Goal: Transaction & Acquisition: Book appointment/travel/reservation

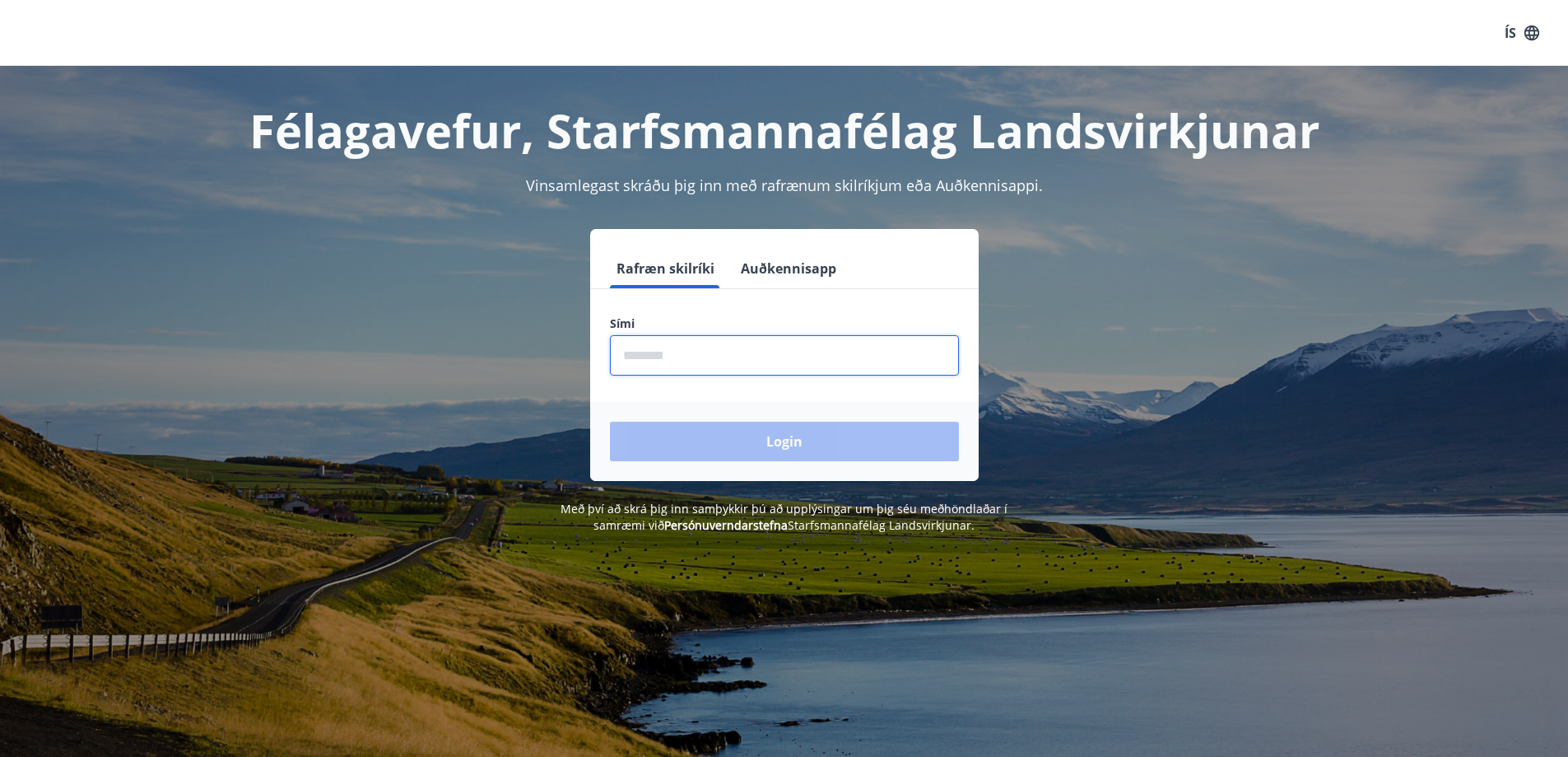
click at [667, 361] on input "phone" at bounding box center [784, 355] width 350 height 40
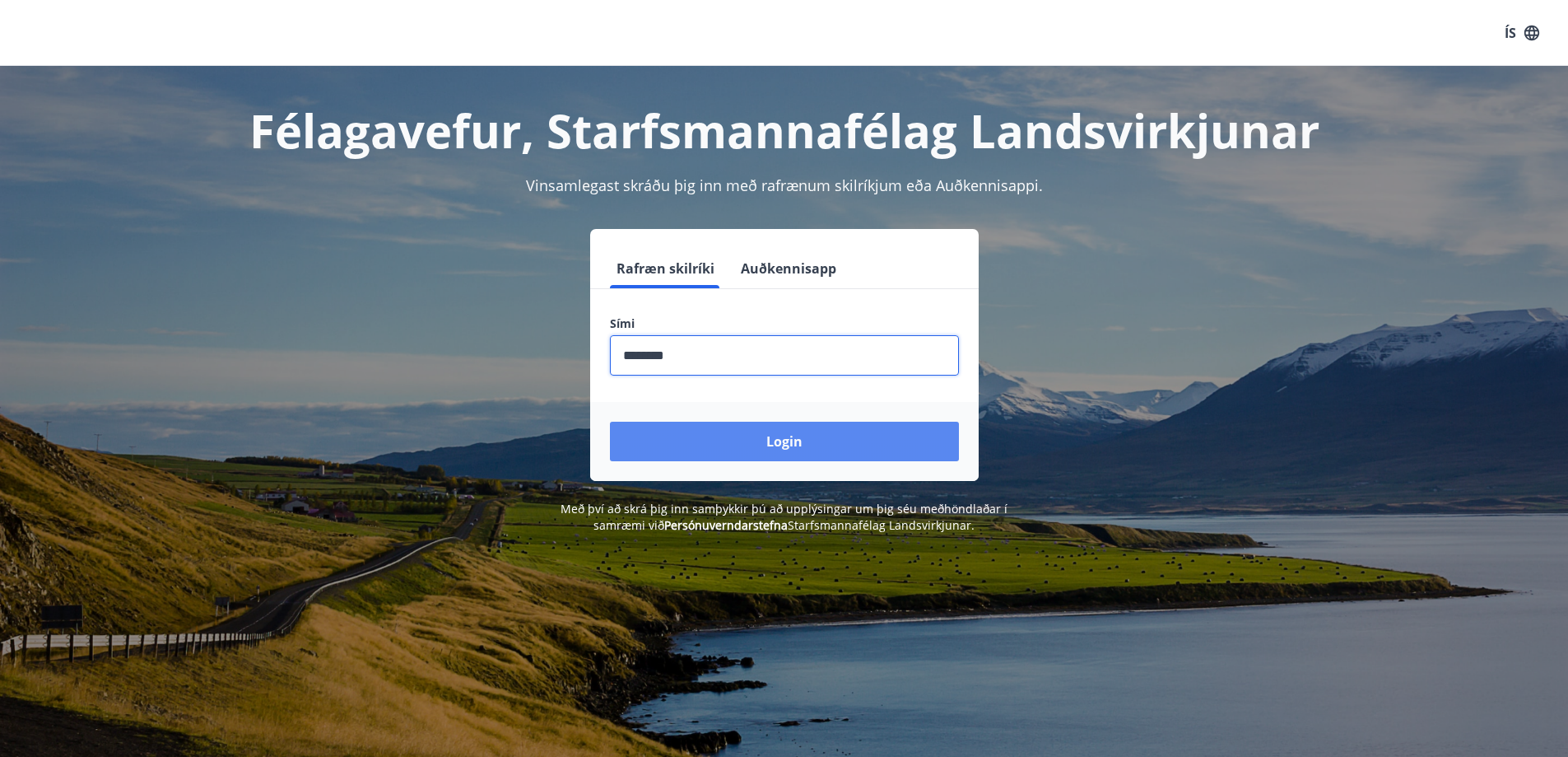
type input "********"
click at [788, 442] on button "Login" at bounding box center [784, 441] width 350 height 39
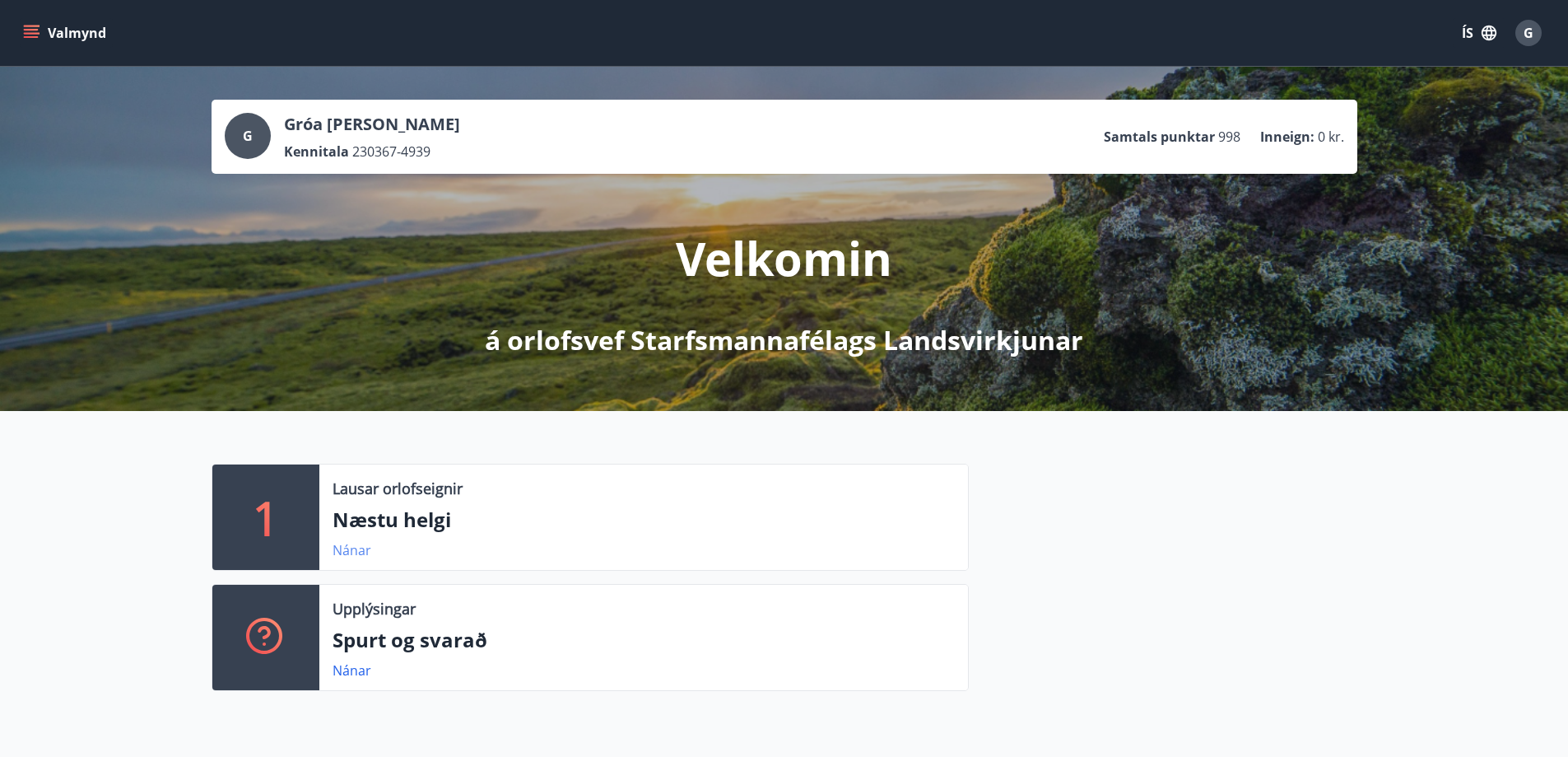
click at [346, 546] on link "Nánar" at bounding box center [351, 549] width 38 height 18
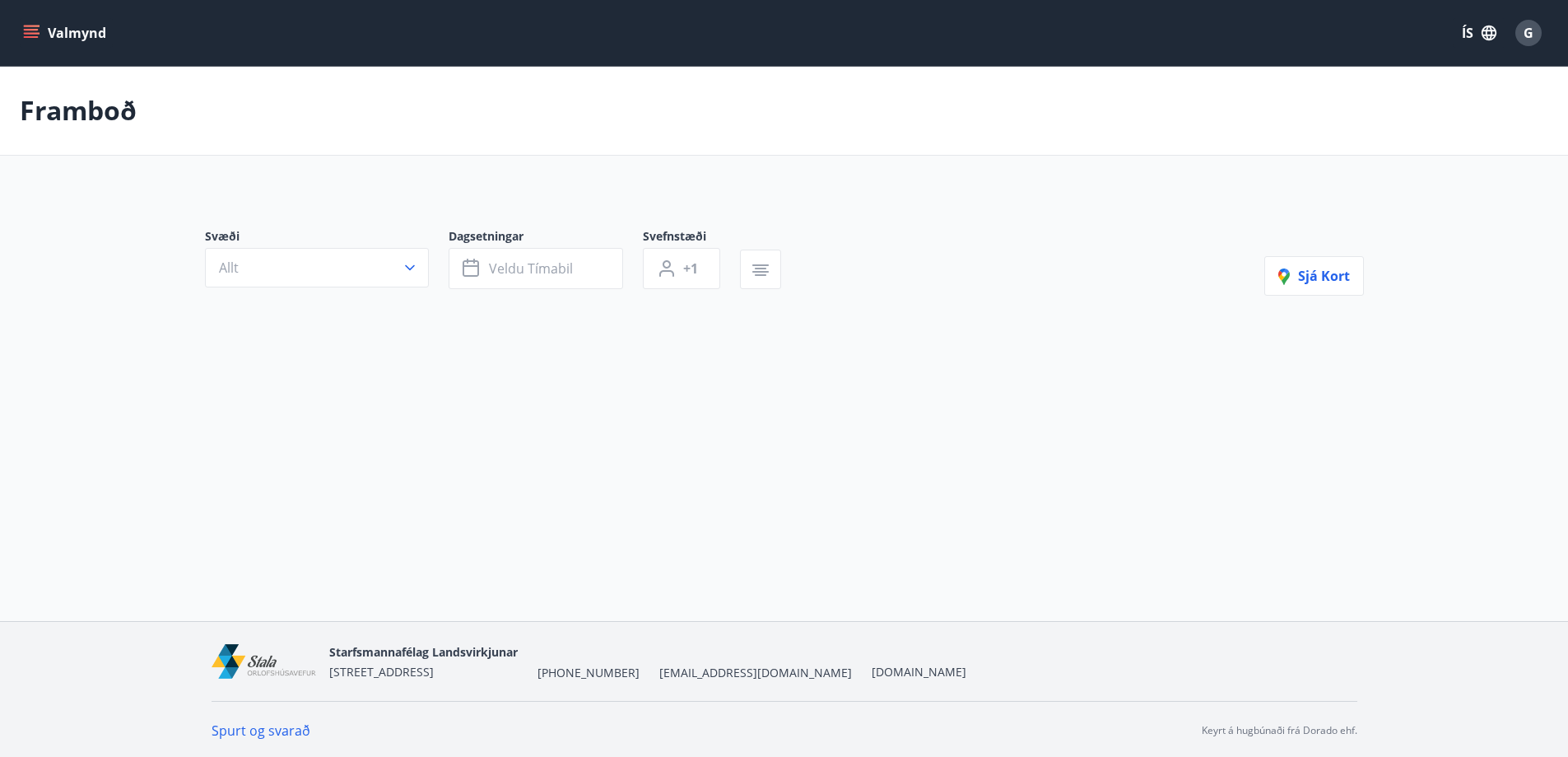
type input "*"
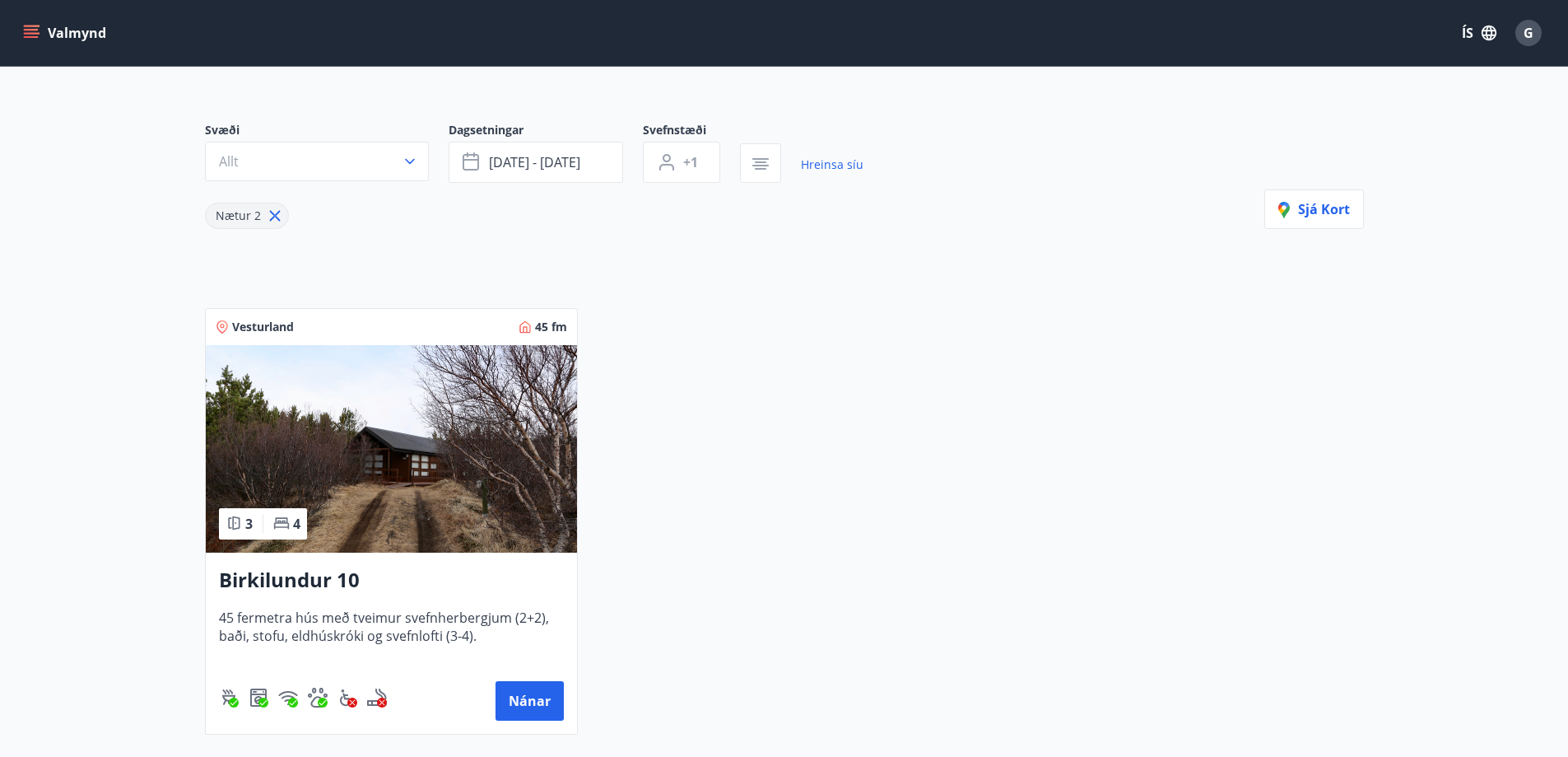
scroll to position [164, 0]
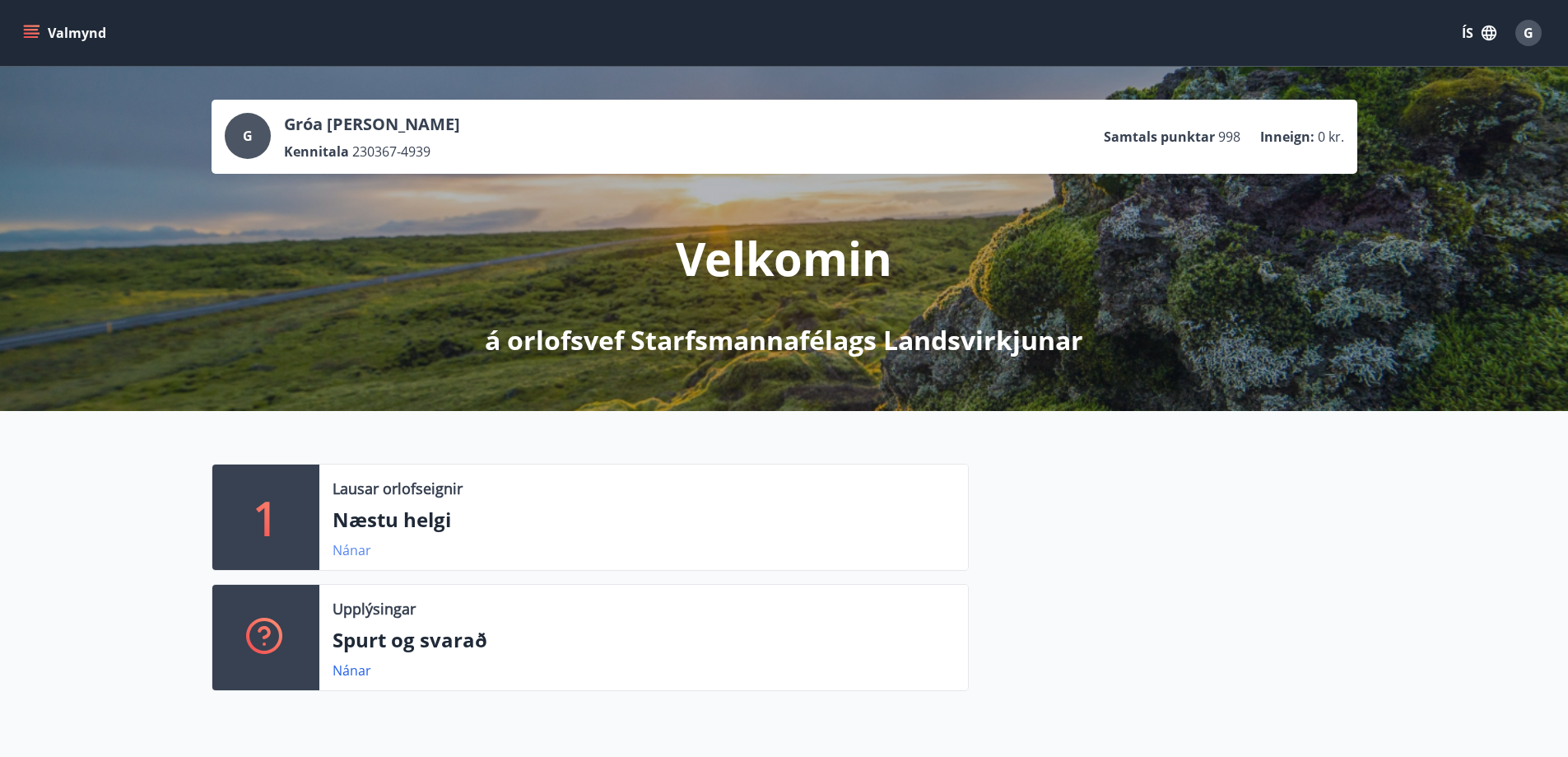
click at [353, 552] on link "Nánar" at bounding box center [351, 549] width 38 height 18
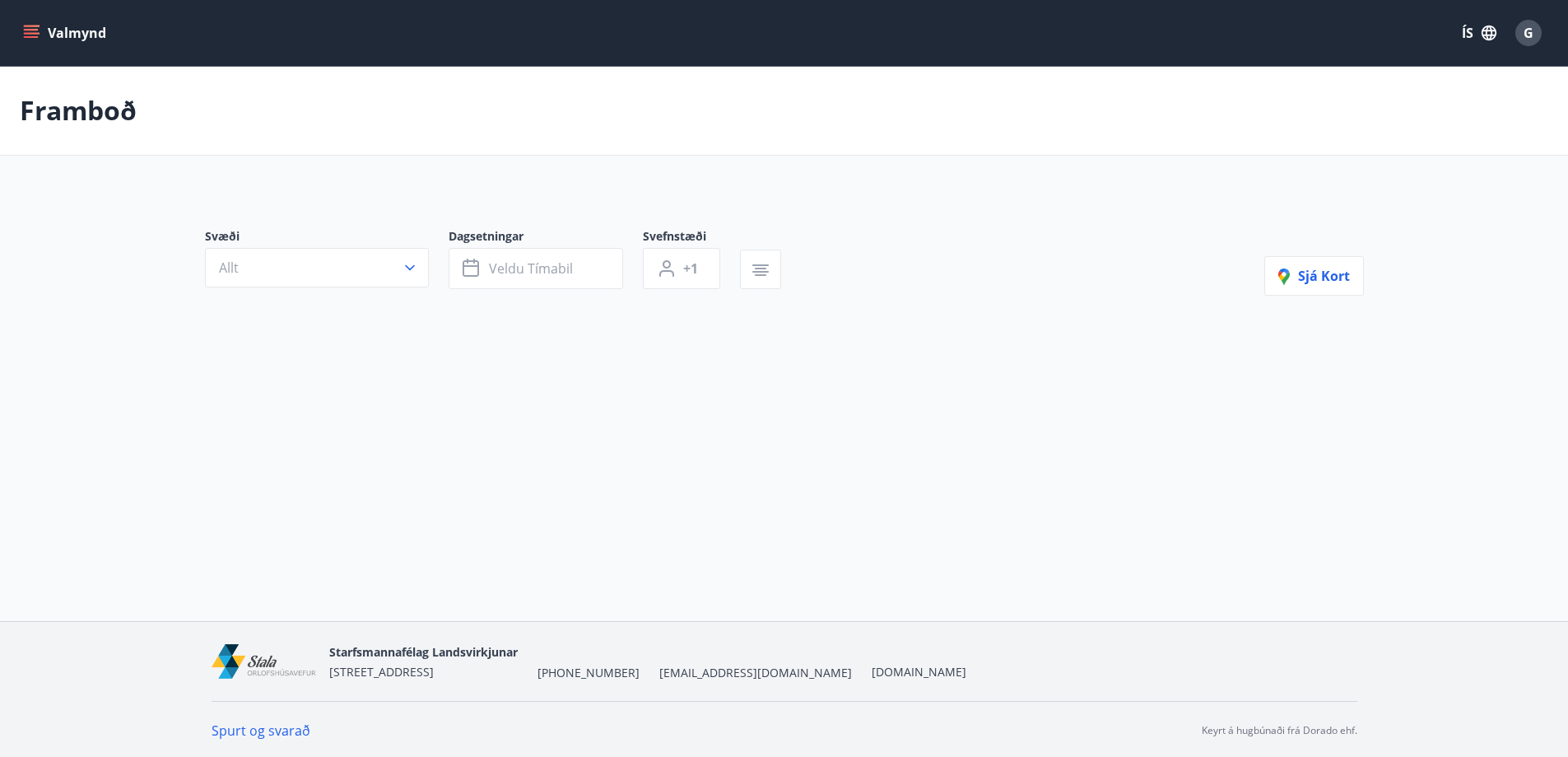
type input "*"
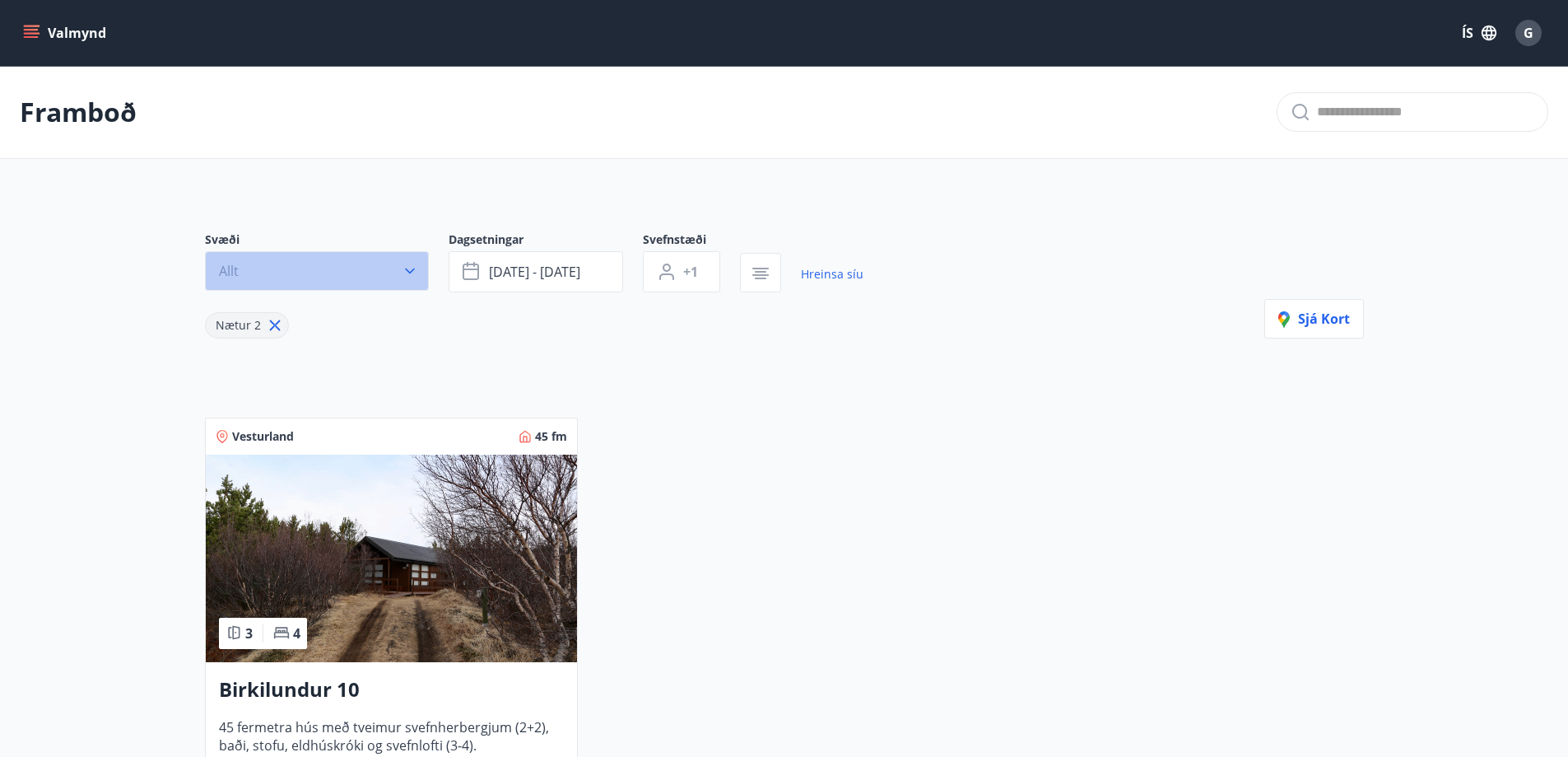
click at [414, 269] on icon "button" at bounding box center [410, 271] width 10 height 6
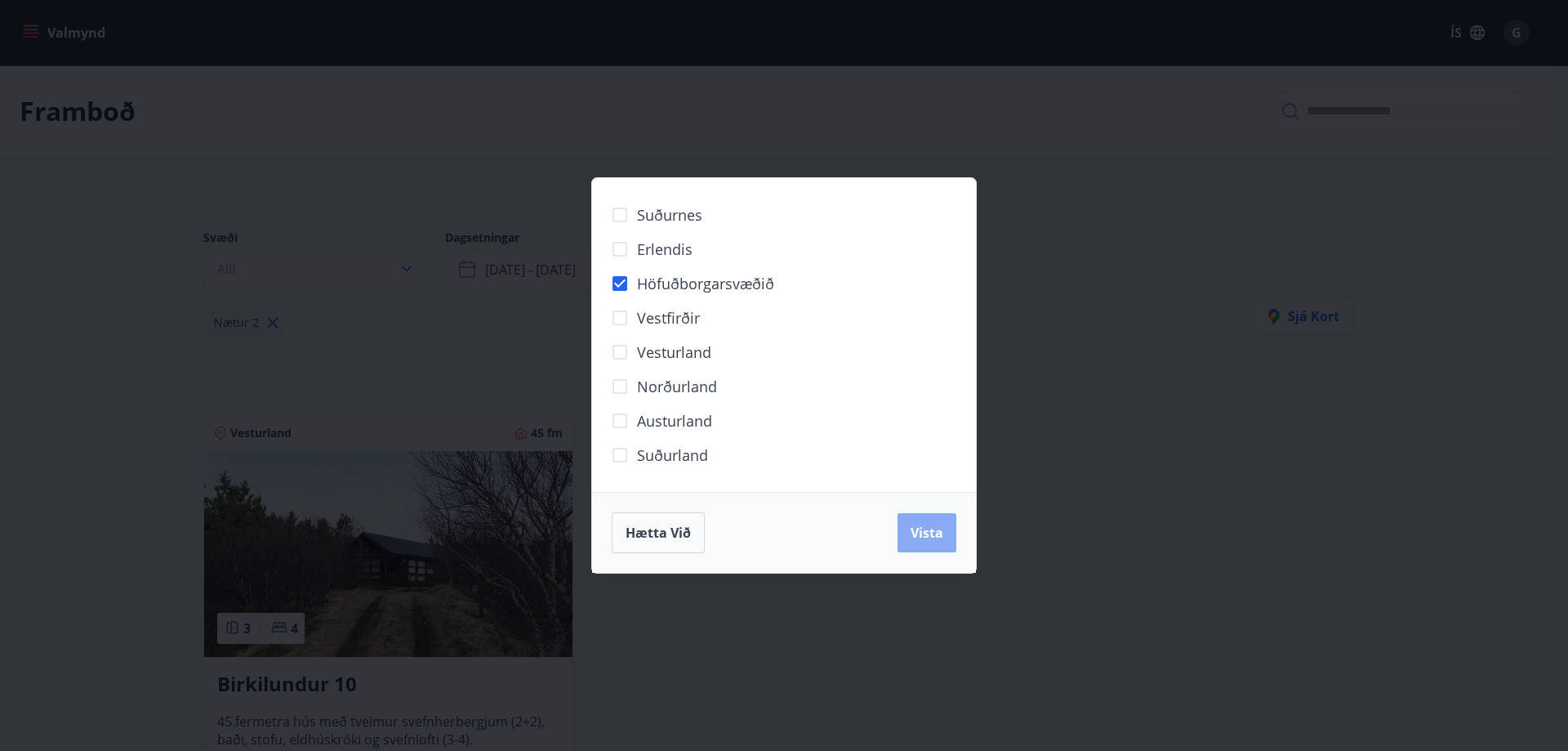
click at [926, 532] on span "Vista" at bounding box center [927, 533] width 32 height 18
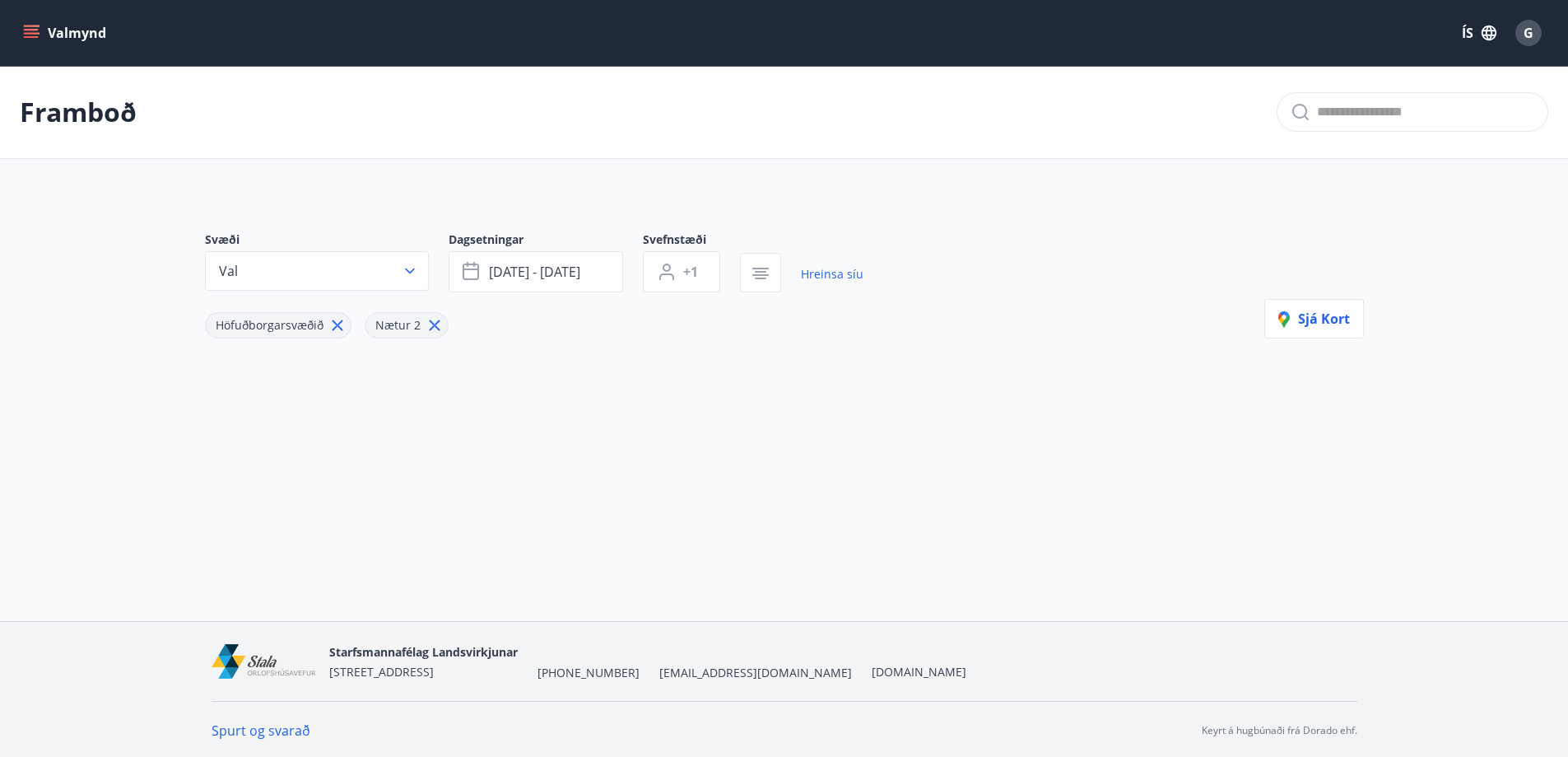
scroll to position [3, 0]
click at [265, 321] on span "Höfuðborgarsvæðið" at bounding box center [270, 323] width 108 height 15
click at [409, 269] on icon "button" at bounding box center [410, 269] width 10 height 6
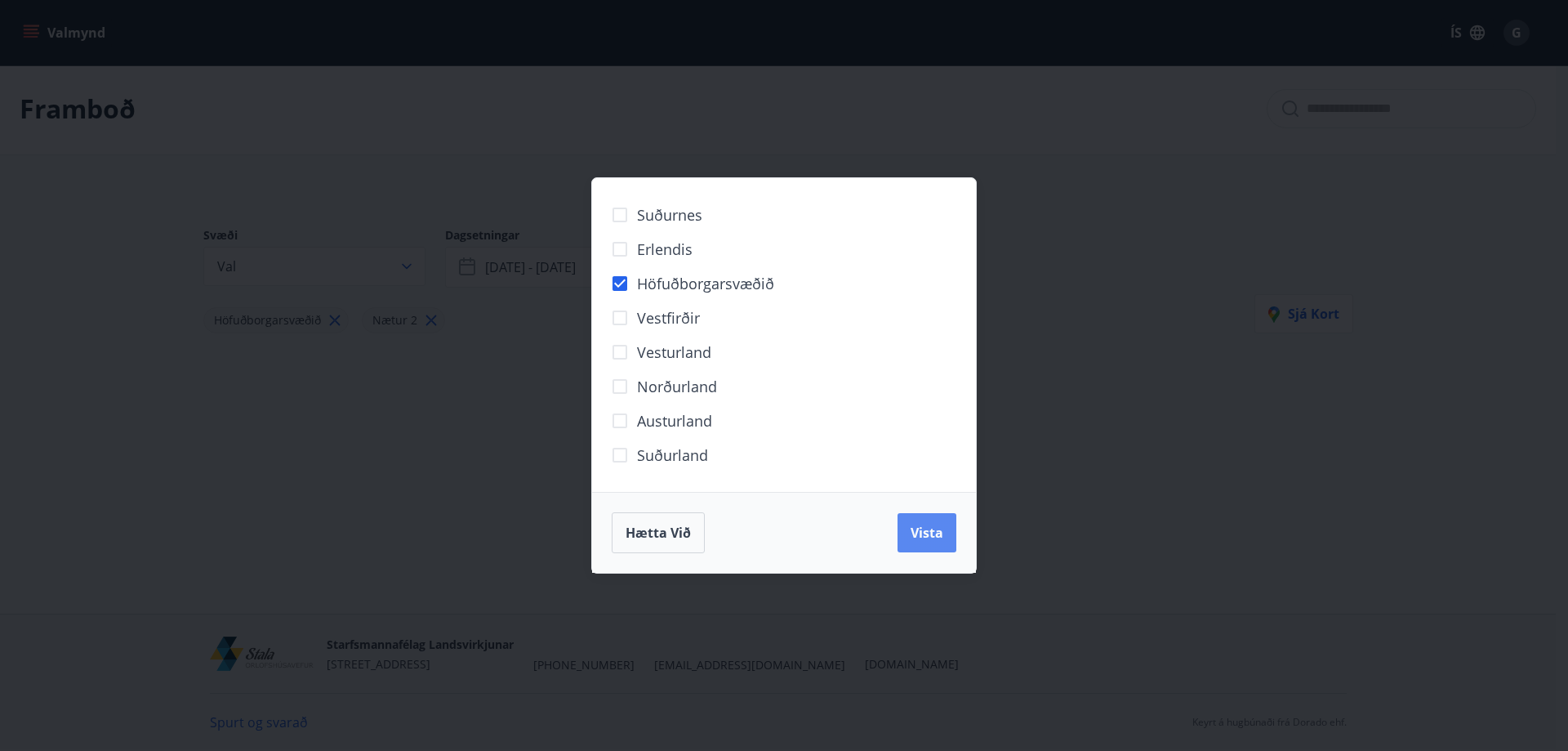
click at [928, 526] on span "Vista" at bounding box center [927, 533] width 32 height 18
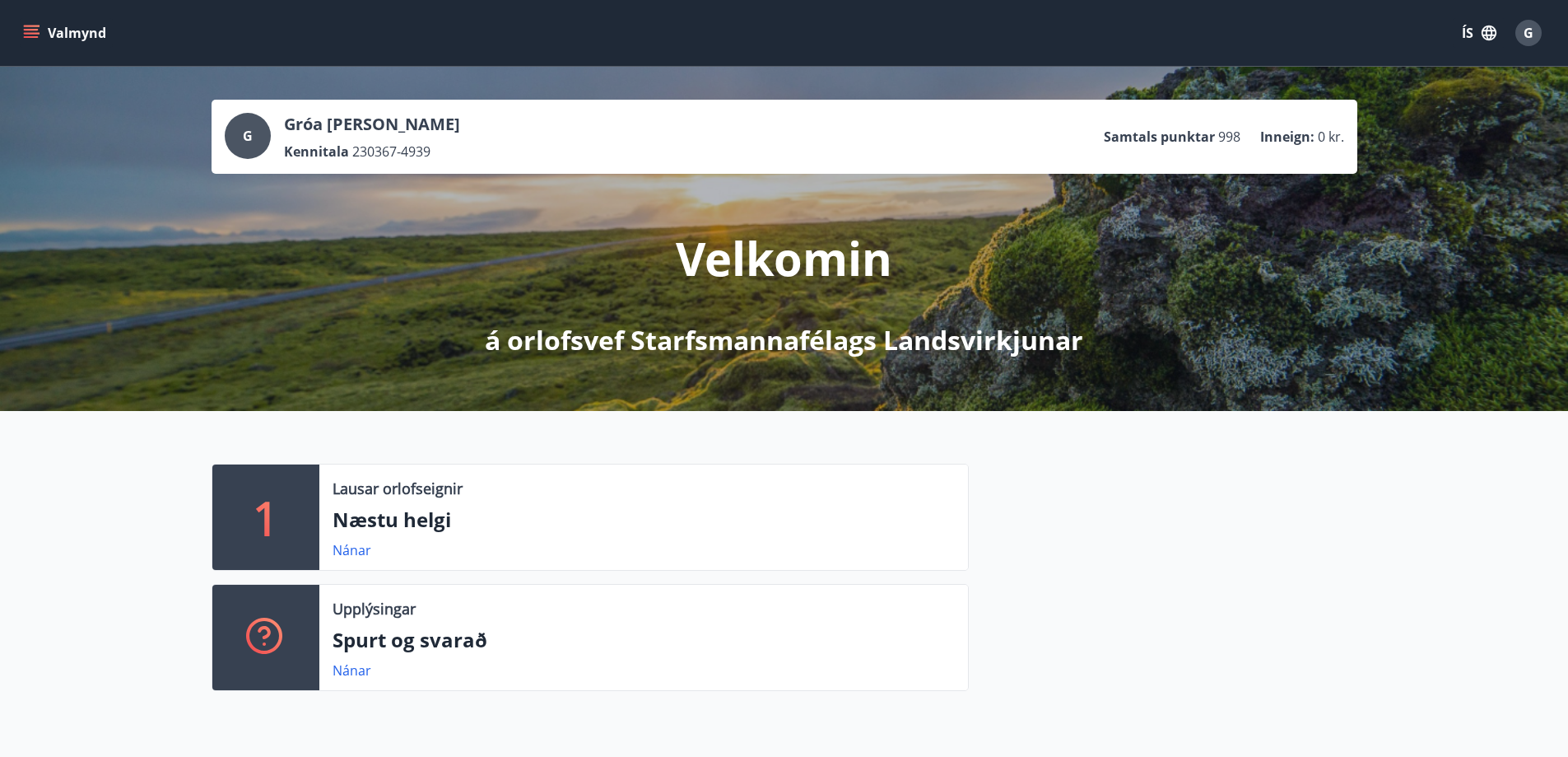
click at [254, 635] on icon at bounding box center [265, 637] width 39 height 39
click at [347, 667] on link "Nánar" at bounding box center [351, 670] width 38 height 18
click at [353, 555] on link "Nánar" at bounding box center [351, 549] width 38 height 18
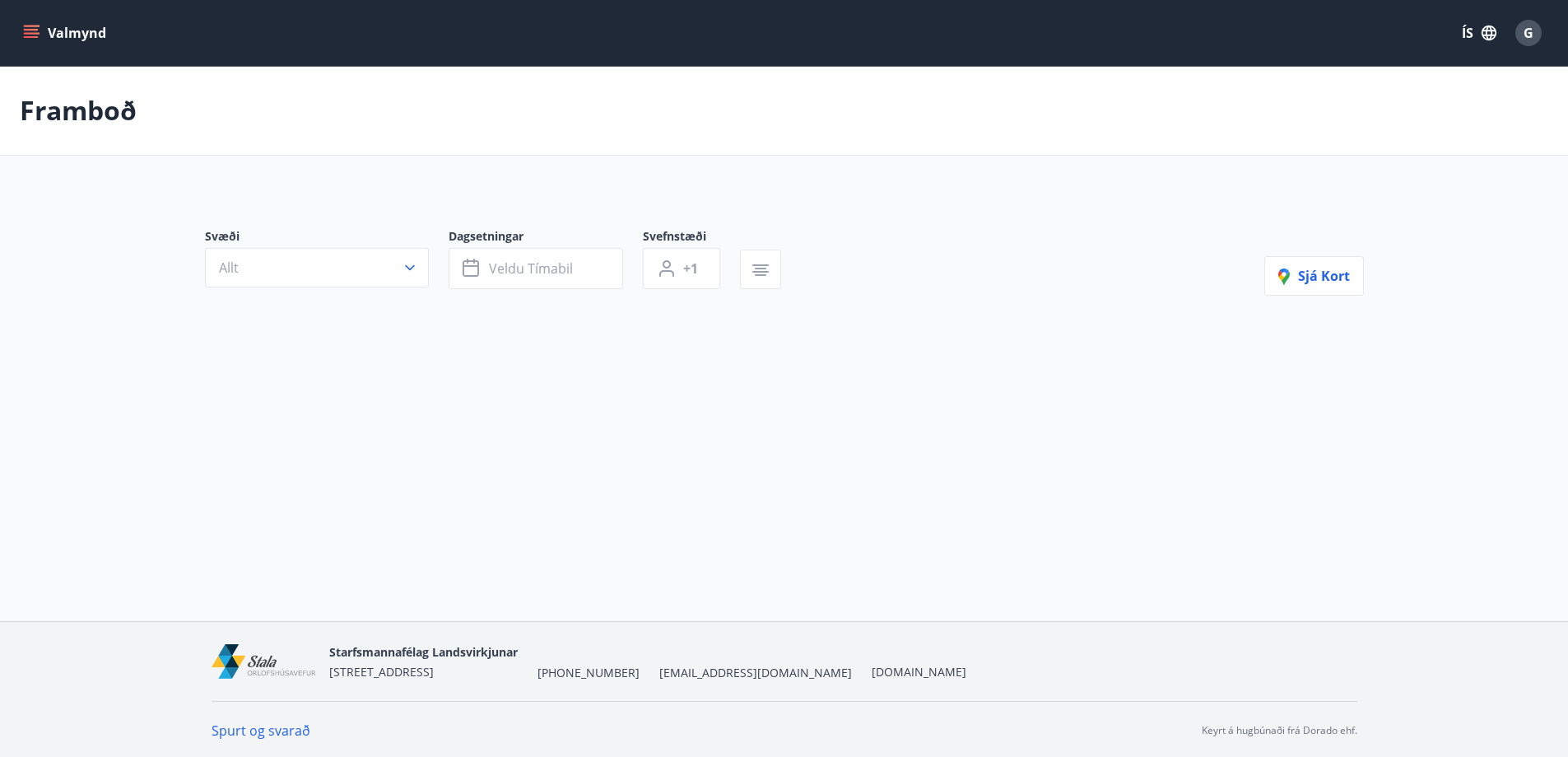
type input "*"
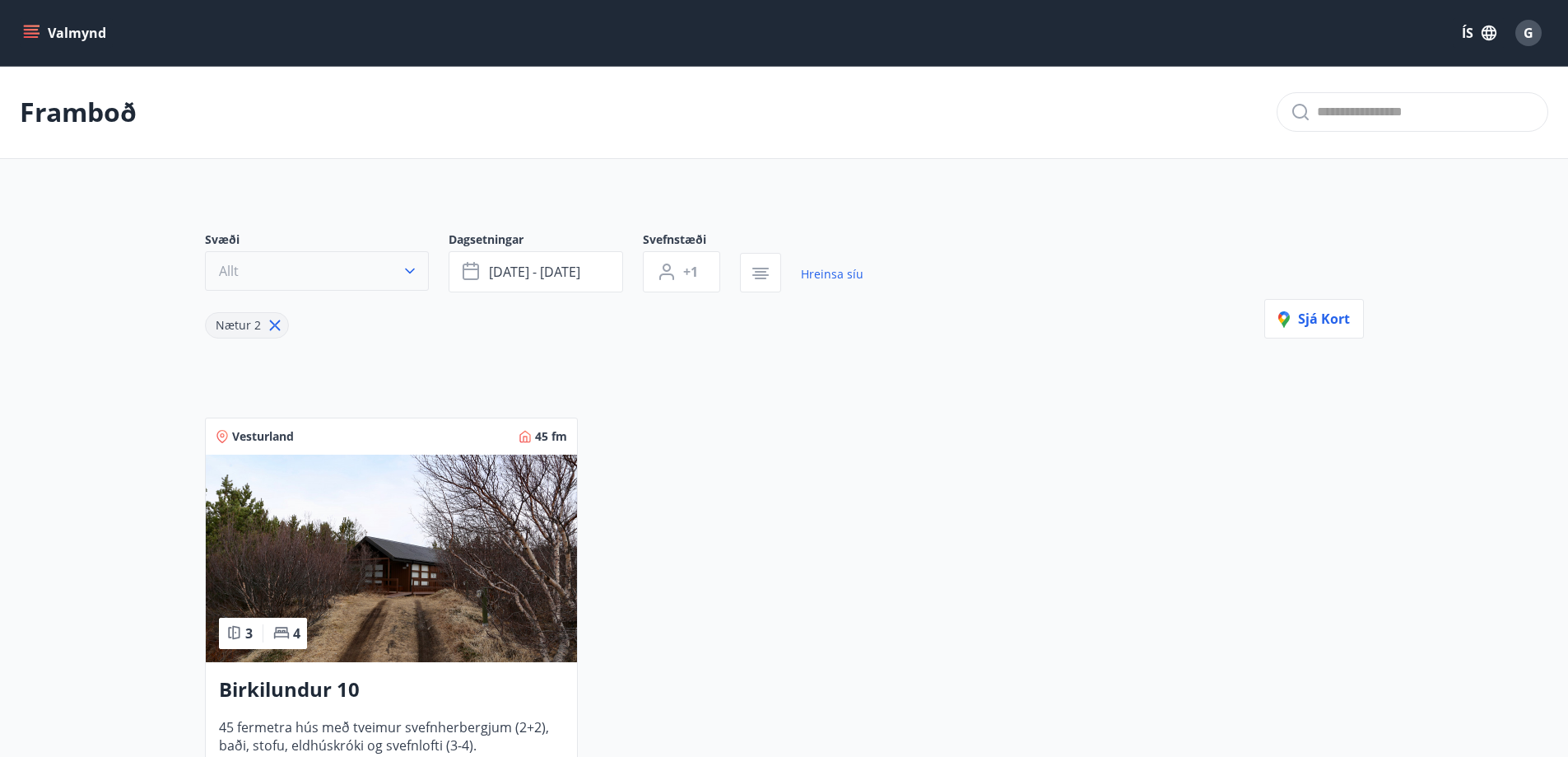
click at [411, 273] on icon "button" at bounding box center [410, 271] width 10 height 6
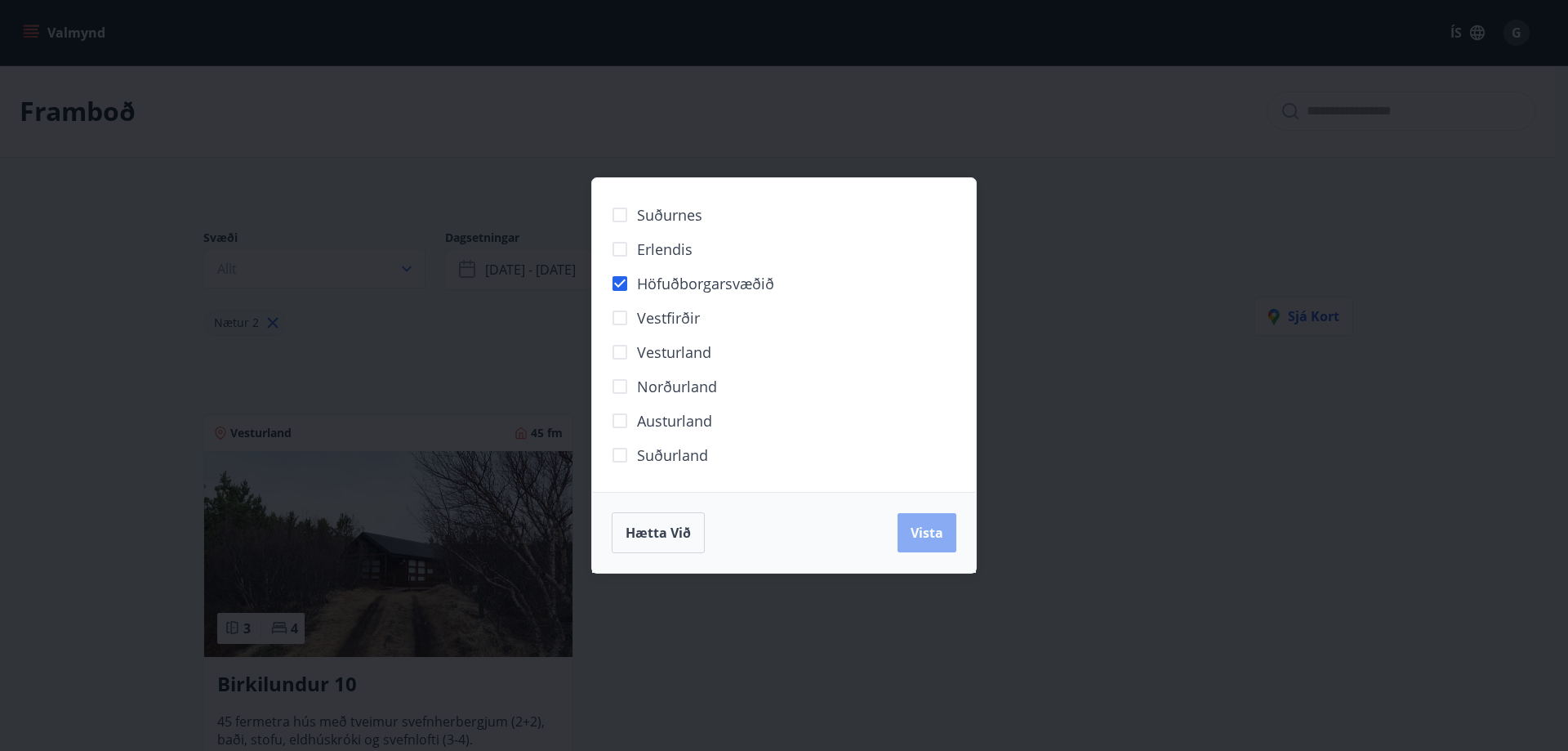
click at [920, 525] on span "Vista" at bounding box center [927, 533] width 32 height 18
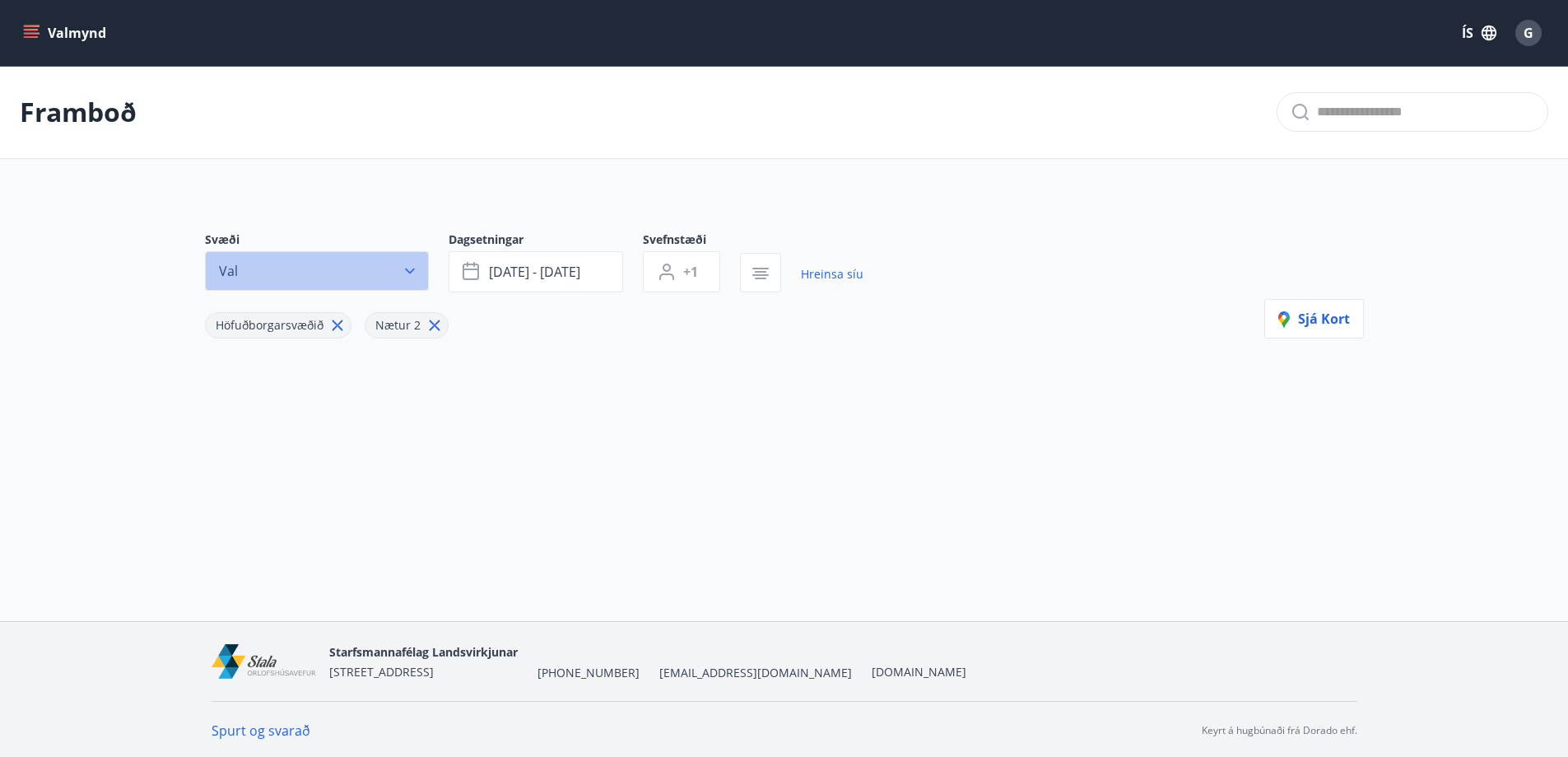
click at [411, 265] on icon "button" at bounding box center [409, 270] width 16 height 16
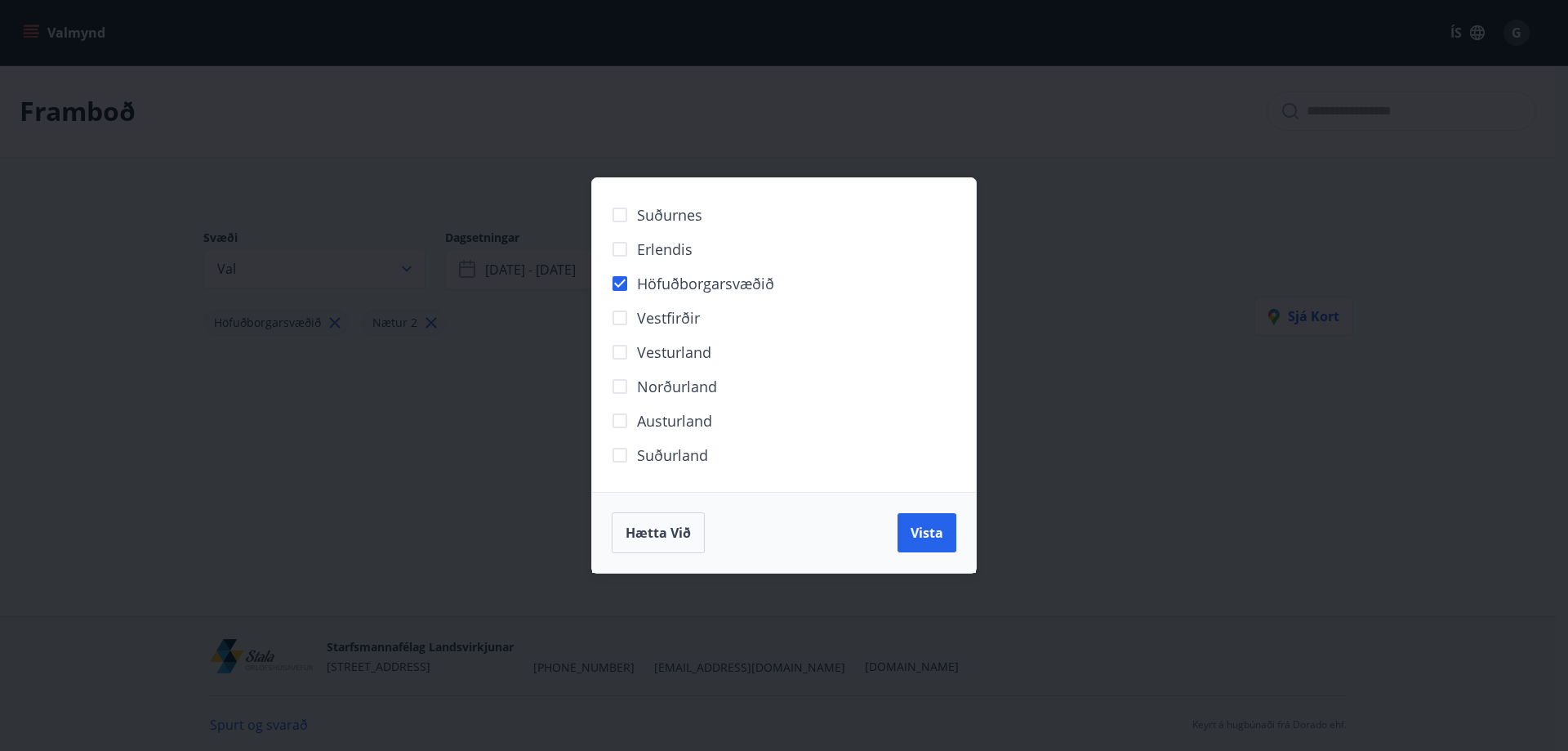
click at [44, 202] on div "Suðurnes Erlendis Höfuðborgarsvæðið [GEOGRAPHIC_DATA] [GEOGRAPHIC_DATA] [GEOGRA…" at bounding box center [784, 376] width 1568 height 751
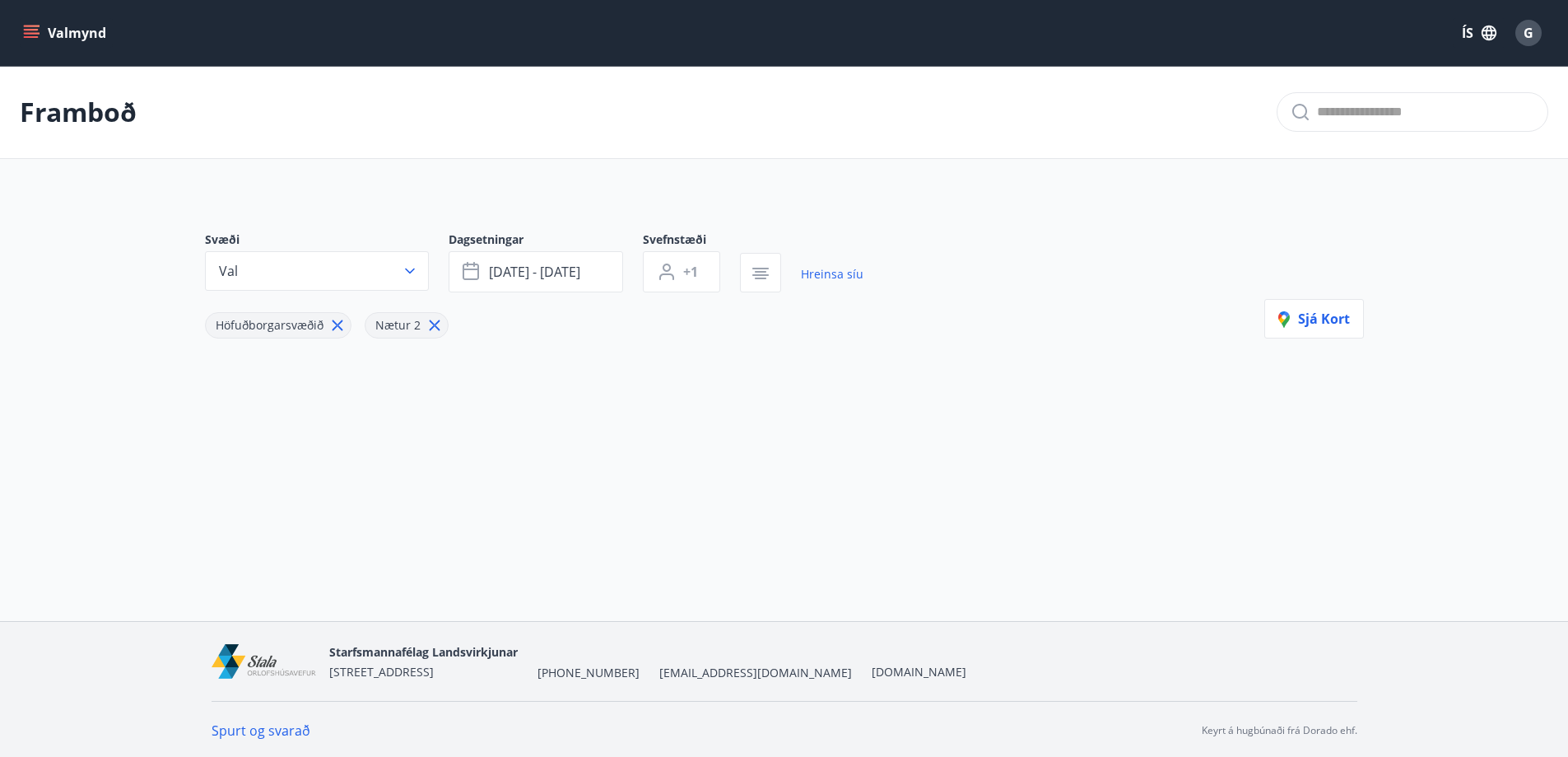
click at [335, 323] on icon at bounding box center [337, 325] width 18 height 18
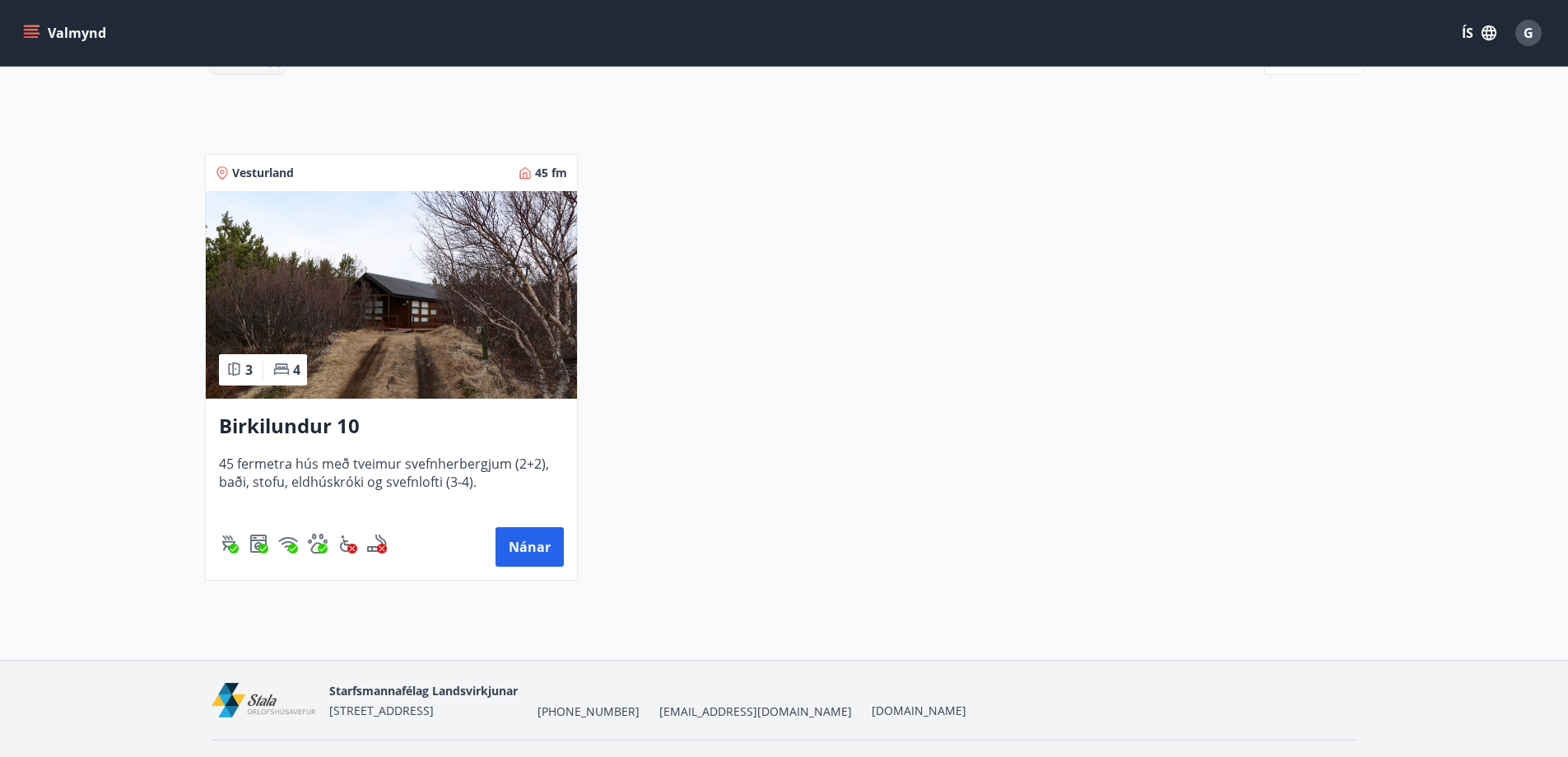
scroll to position [305, 0]
